Goal: Information Seeking & Learning: Compare options

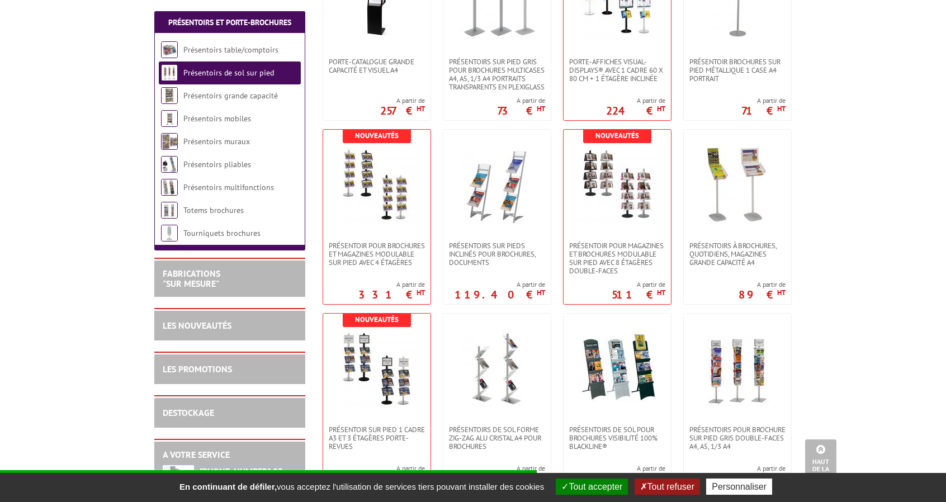
scroll to position [727, 0]
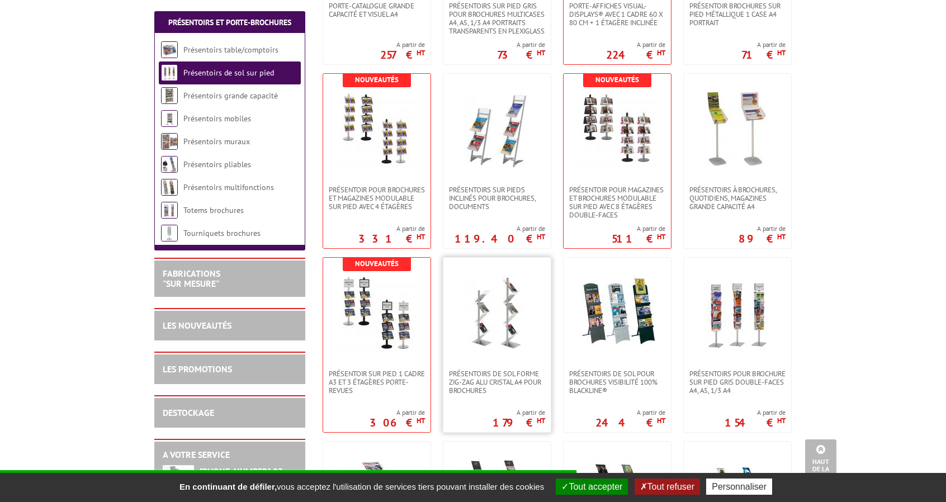
click at [492, 343] on img at bounding box center [497, 314] width 78 height 78
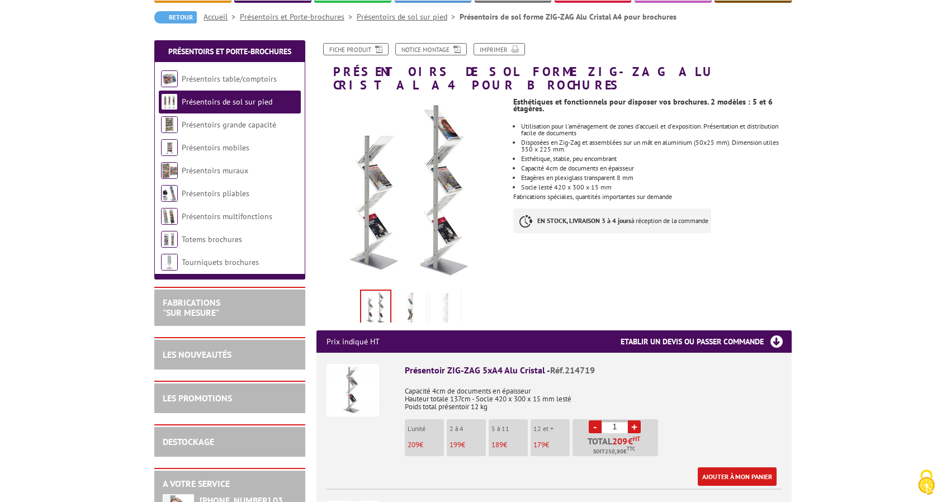
scroll to position [112, 0]
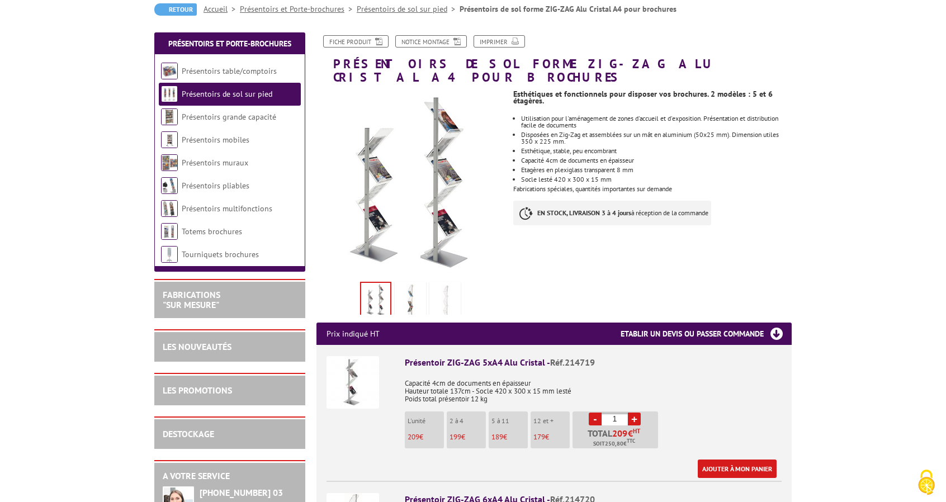
click at [410, 285] on img at bounding box center [410, 301] width 27 height 35
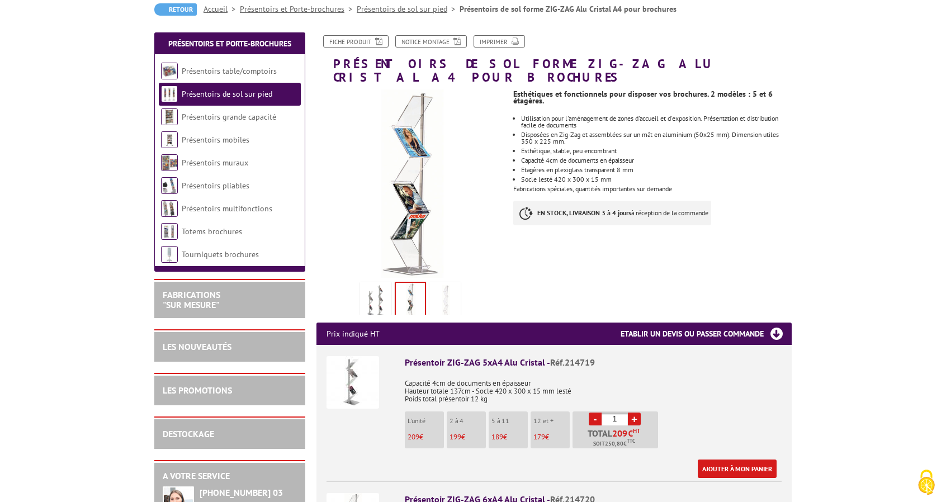
click at [446, 284] on img at bounding box center [445, 301] width 27 height 35
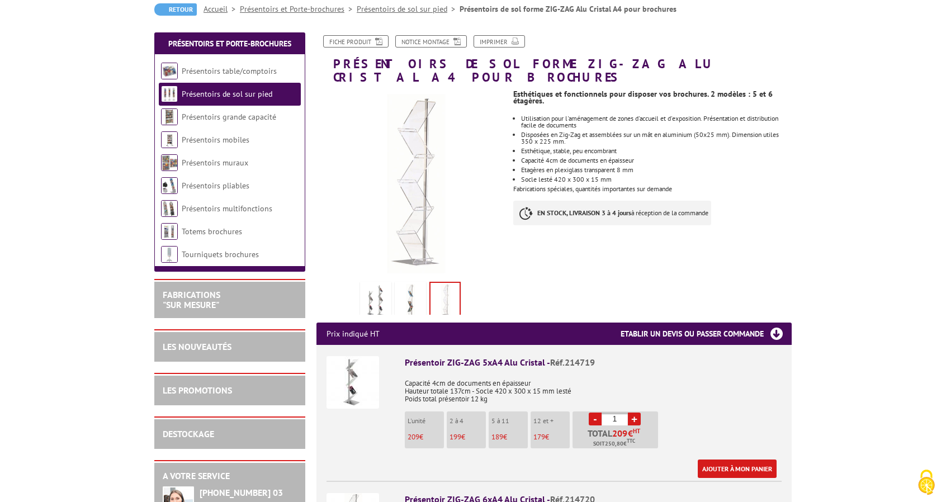
click at [367, 284] on img at bounding box center [375, 301] width 27 height 35
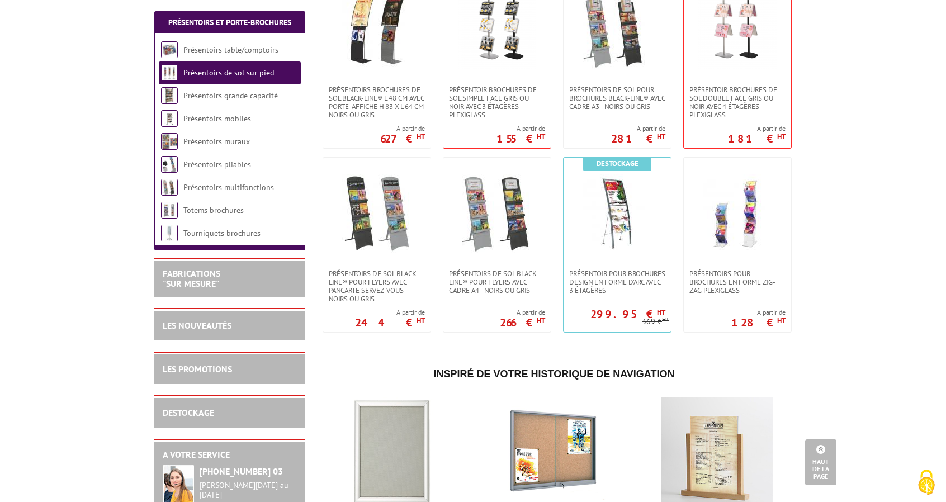
scroll to position [1566, 0]
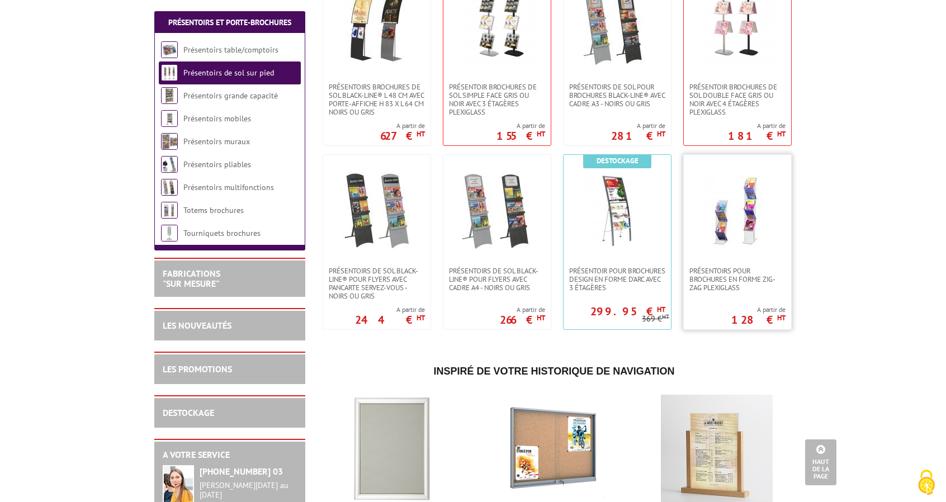
click at [756, 239] on img at bounding box center [737, 211] width 78 height 78
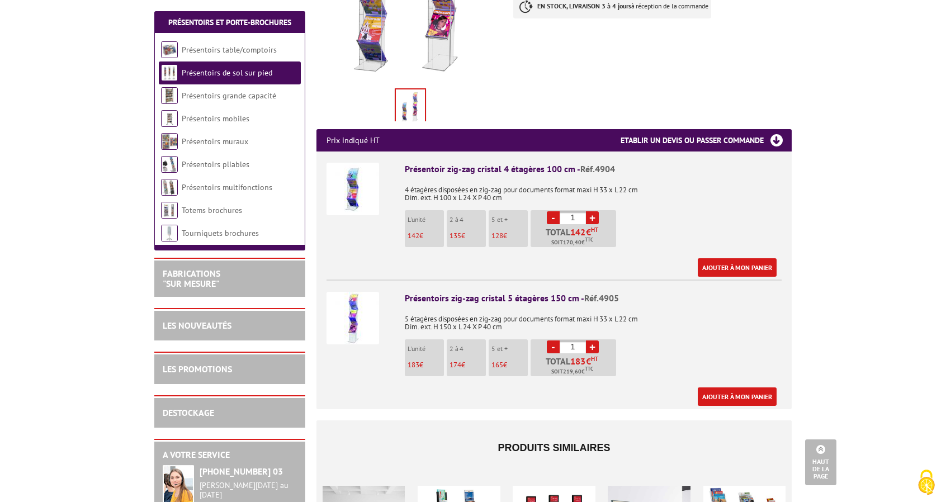
scroll to position [335, 0]
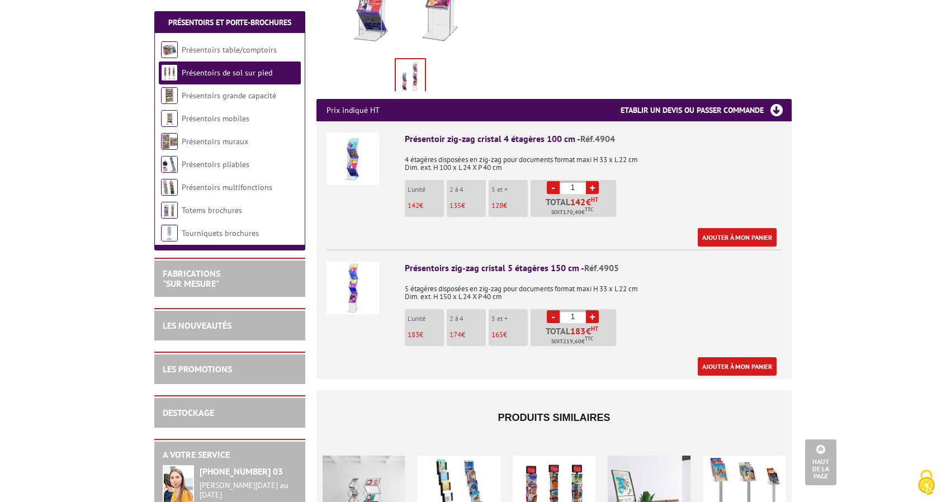
drag, startPoint x: 412, startPoint y: 311, endPoint x: 441, endPoint y: 314, distance: 29.7
click at [441, 314] on li "L'unité 183 €" at bounding box center [424, 327] width 39 height 37
click at [368, 272] on img at bounding box center [353, 288] width 53 height 53
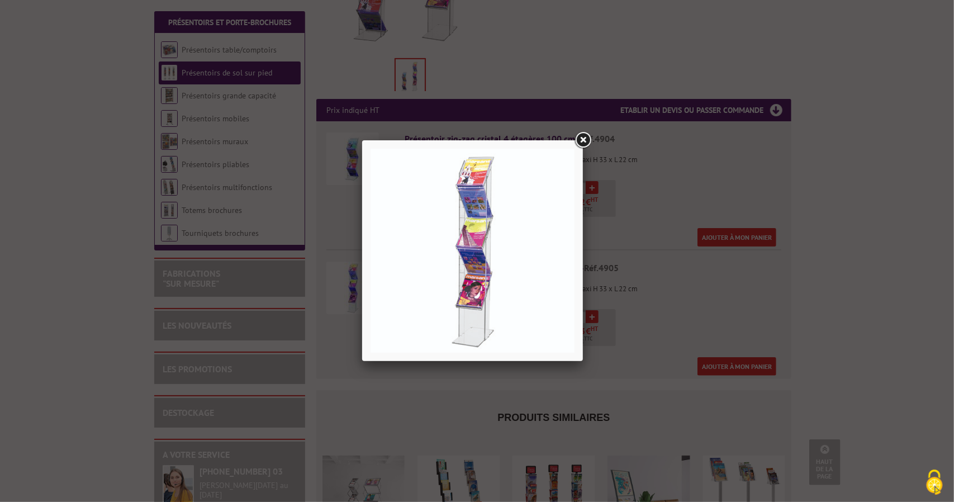
click at [781, 272] on div at bounding box center [477, 251] width 954 height 502
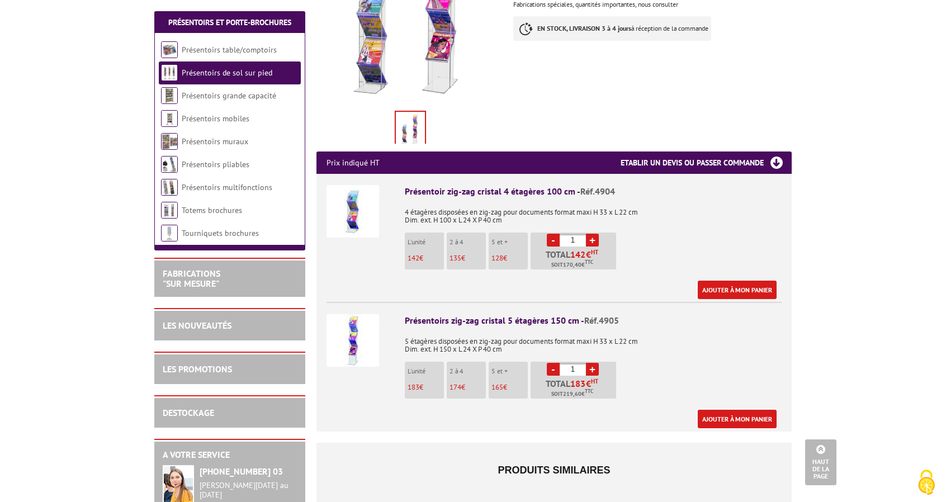
scroll to position [280, 0]
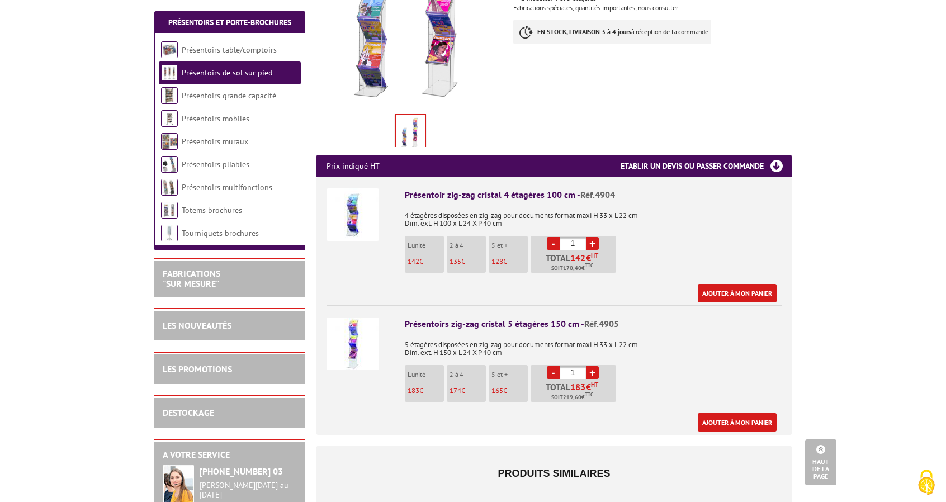
drag, startPoint x: 457, startPoint y: 366, endPoint x: 465, endPoint y: 371, distance: 9.2
click at [465, 371] on li "2 à 4 174 €" at bounding box center [466, 383] width 39 height 37
